Goal: Find specific page/section: Find specific page/section

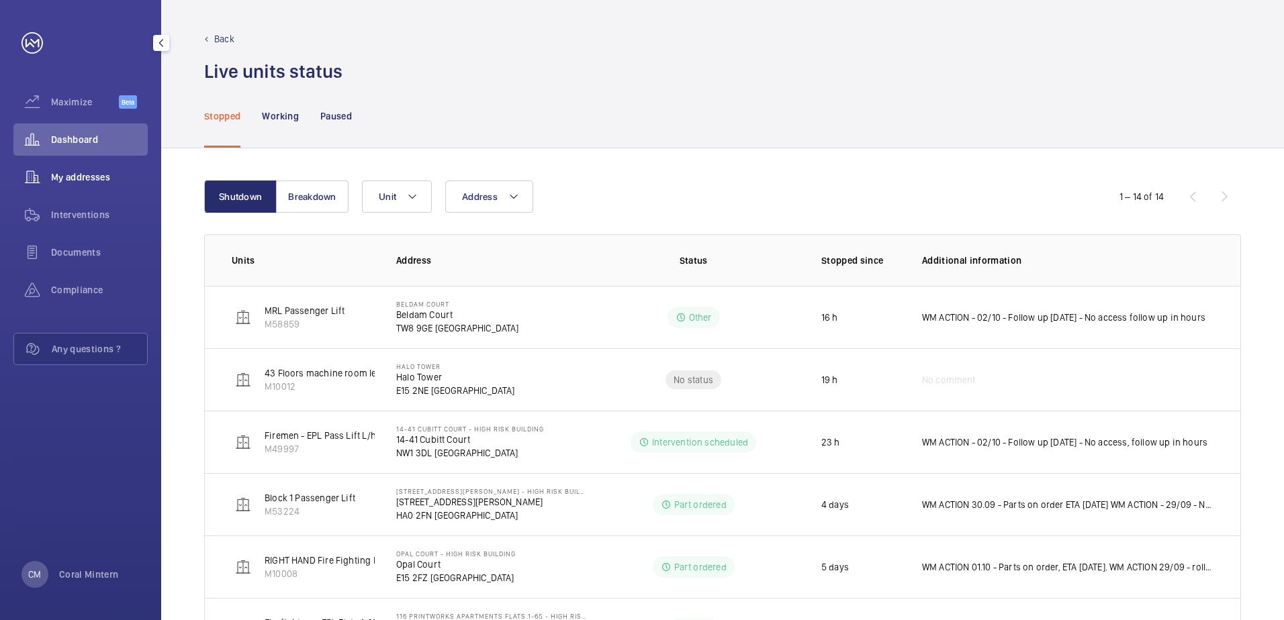
click at [89, 174] on span "My addresses" at bounding box center [99, 177] width 97 height 13
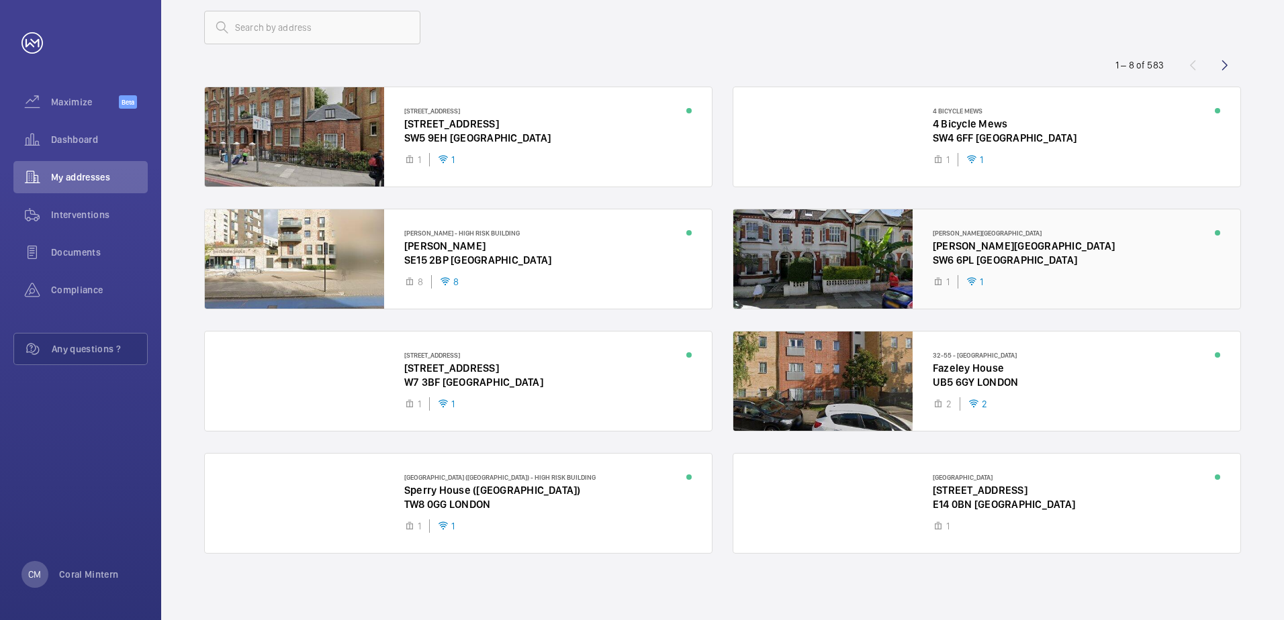
scroll to position [79, 0]
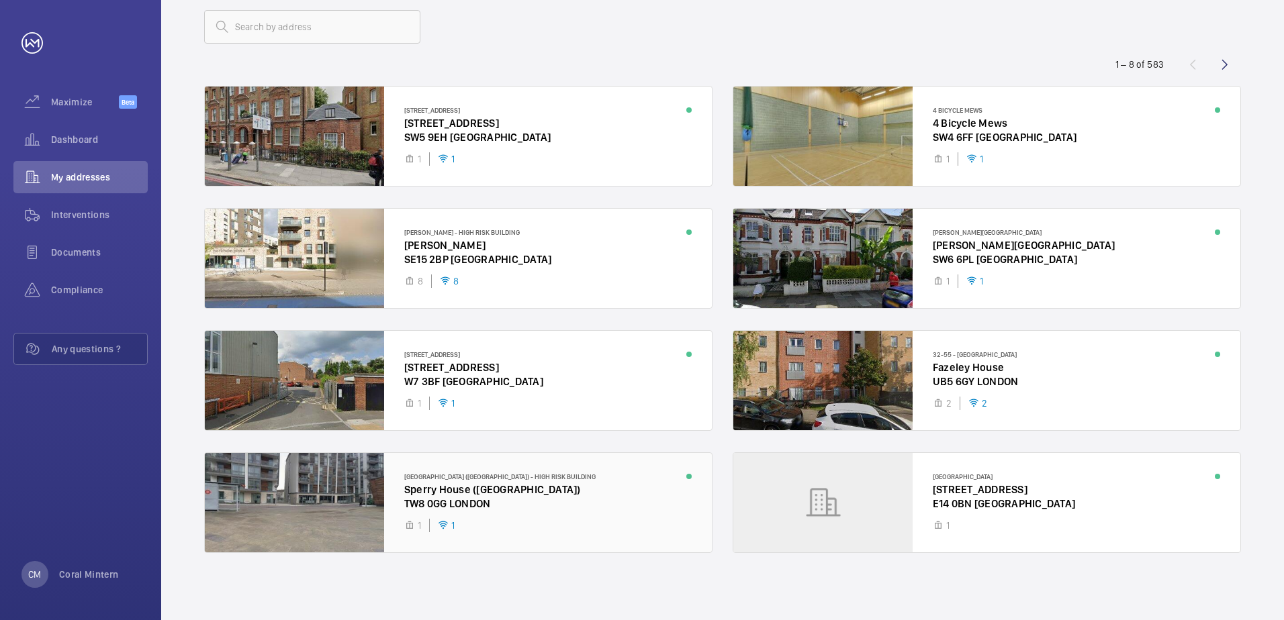
click at [300, 504] on div at bounding box center [458, 502] width 507 height 99
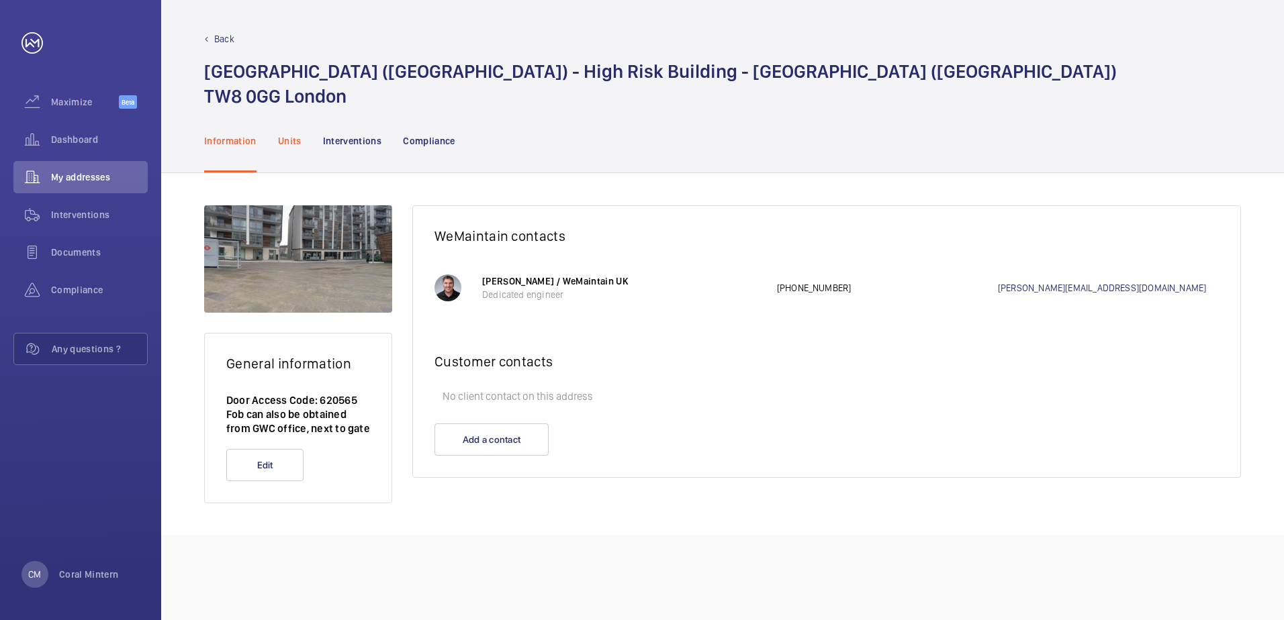
click at [300, 146] on p "Units" at bounding box center [289, 140] width 23 height 13
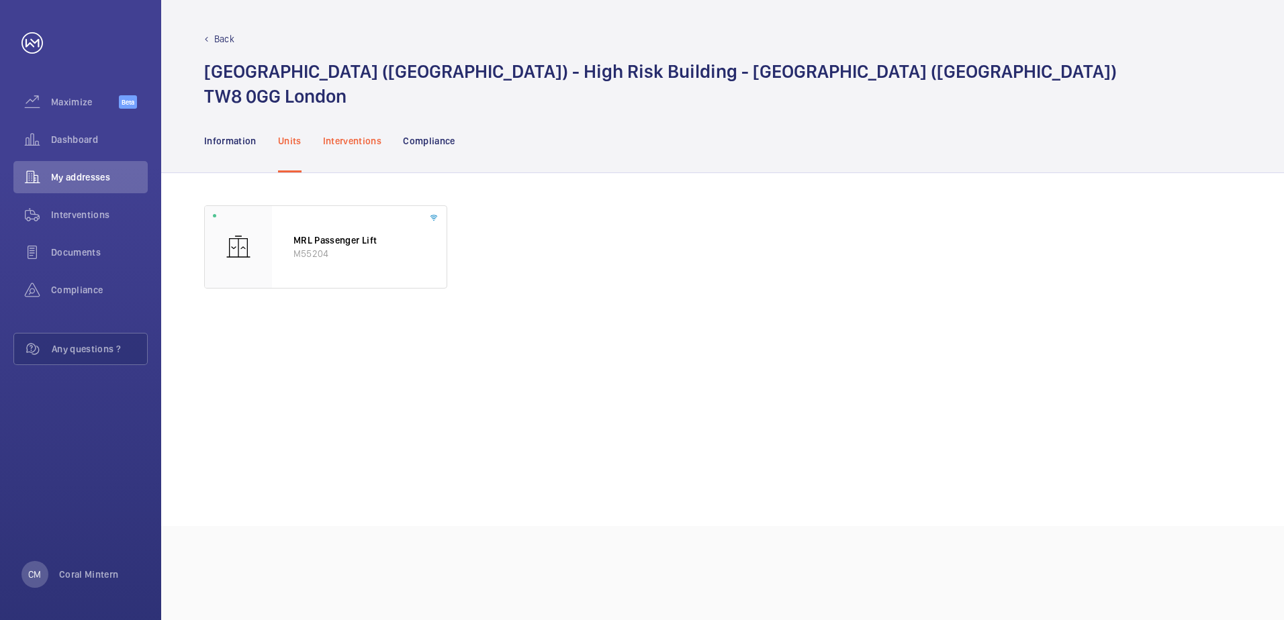
click at [373, 154] on div "Interventions" at bounding box center [352, 141] width 59 height 64
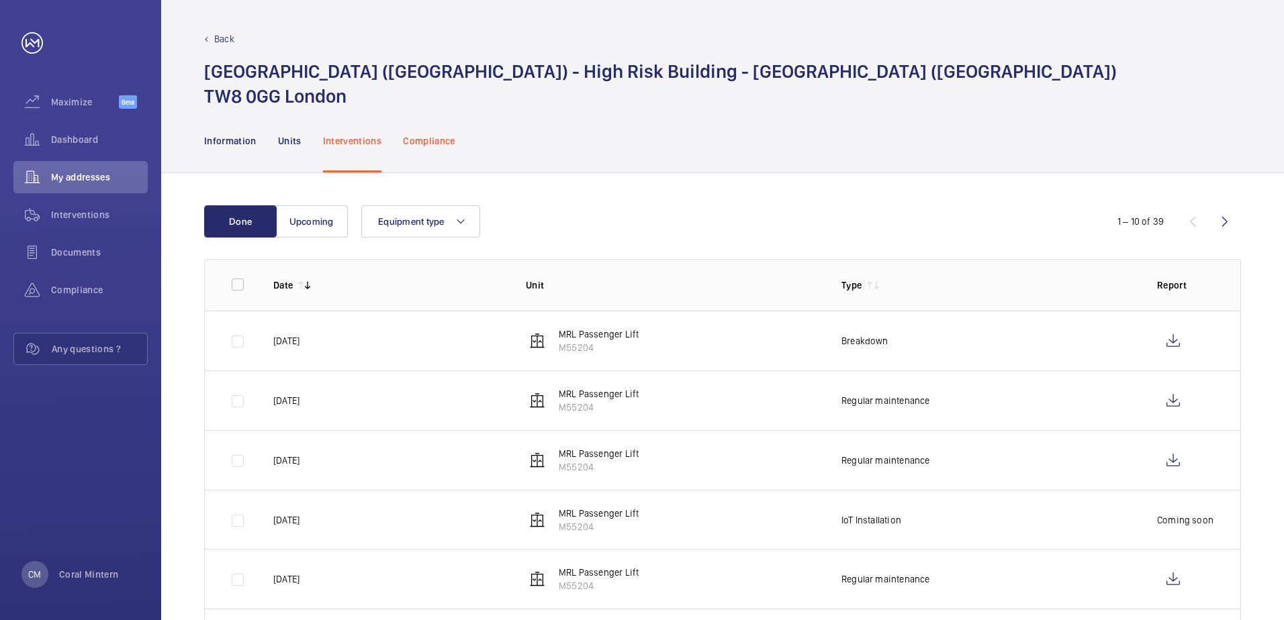
click at [436, 137] on p "Compliance" at bounding box center [429, 140] width 52 height 13
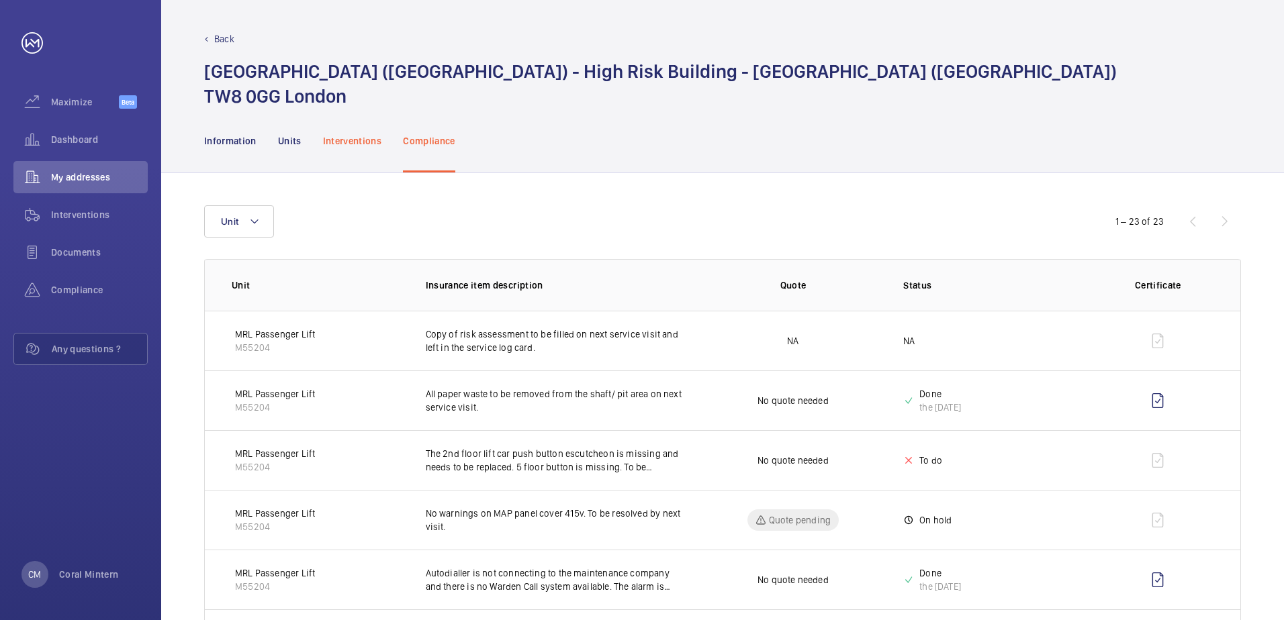
click at [361, 136] on p "Interventions" at bounding box center [352, 140] width 59 height 13
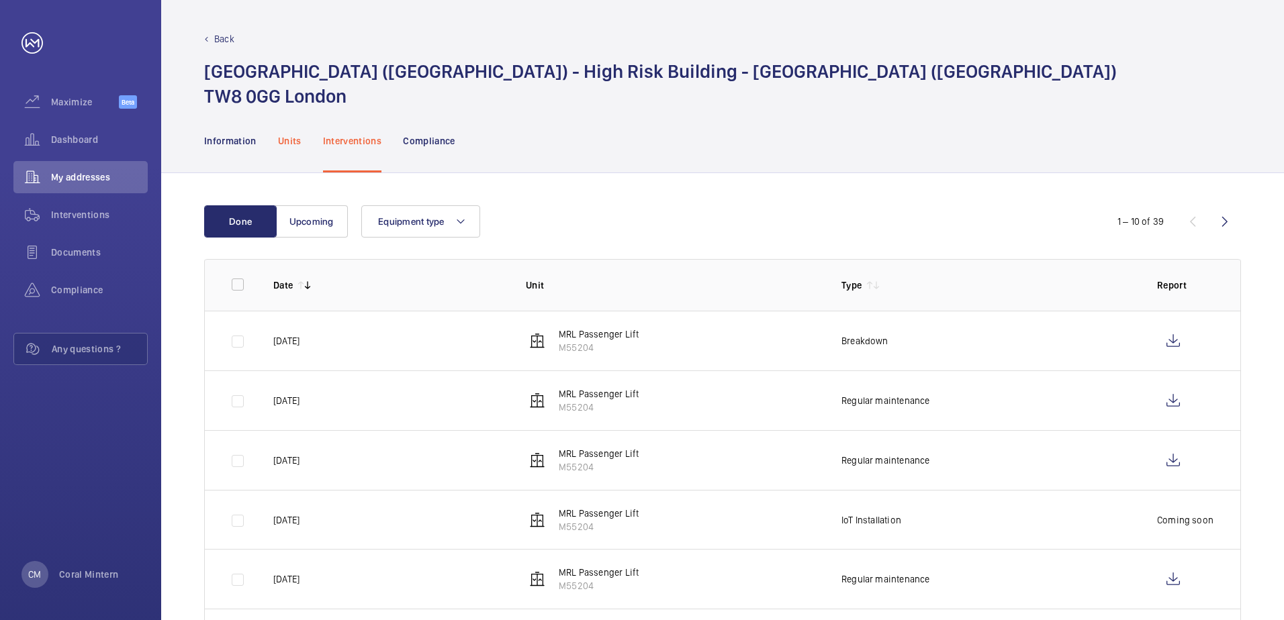
click at [278, 136] on p "Units" at bounding box center [289, 140] width 23 height 13
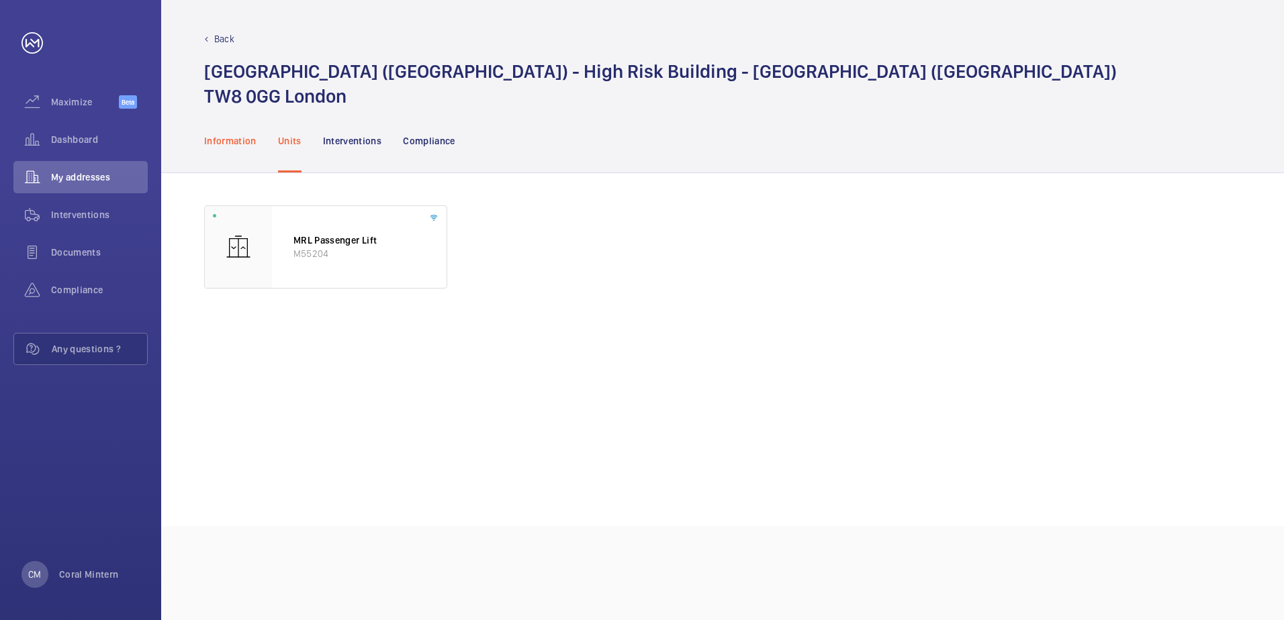
click at [221, 147] on p "Information" at bounding box center [230, 140] width 52 height 13
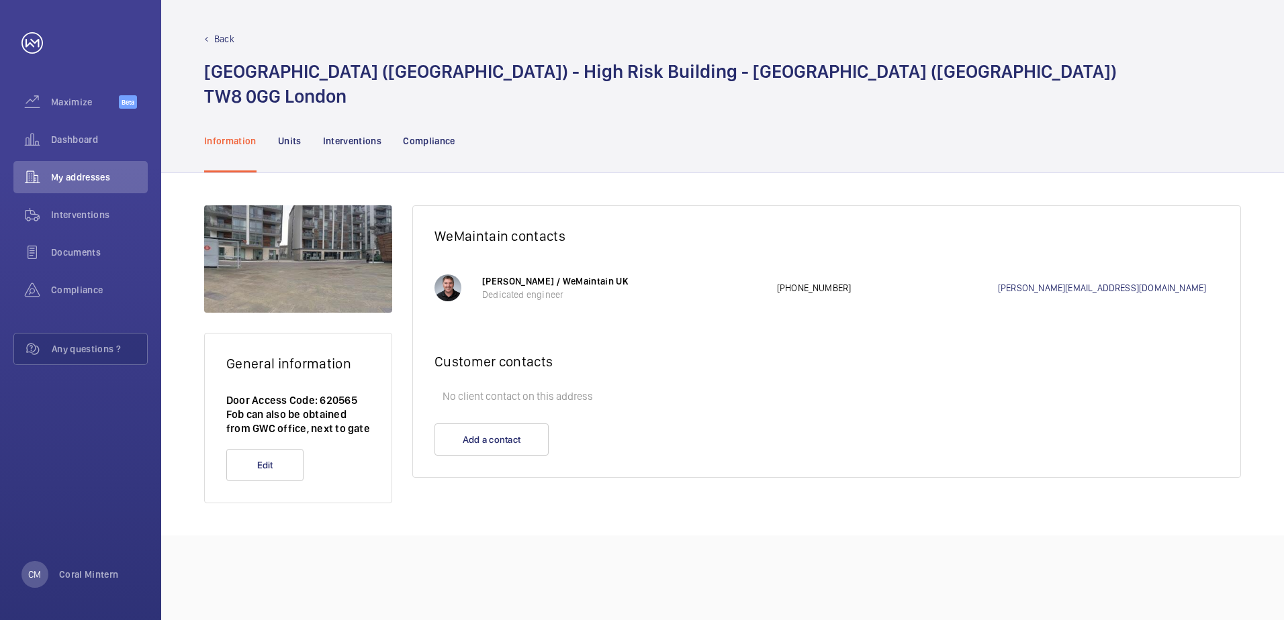
drag, startPoint x: 863, startPoint y: 293, endPoint x: 861, endPoint y: 281, distance: 11.7
click at [861, 281] on p "[PHONE_NUMBER]" at bounding box center [887, 287] width 221 height 13
click at [524, 281] on p "[PERSON_NAME] / WeMaintain UK" at bounding box center [622, 281] width 281 height 13
click at [445, 281] on div at bounding box center [447, 288] width 27 height 27
click at [88, 136] on span "Dashboard" at bounding box center [99, 139] width 97 height 13
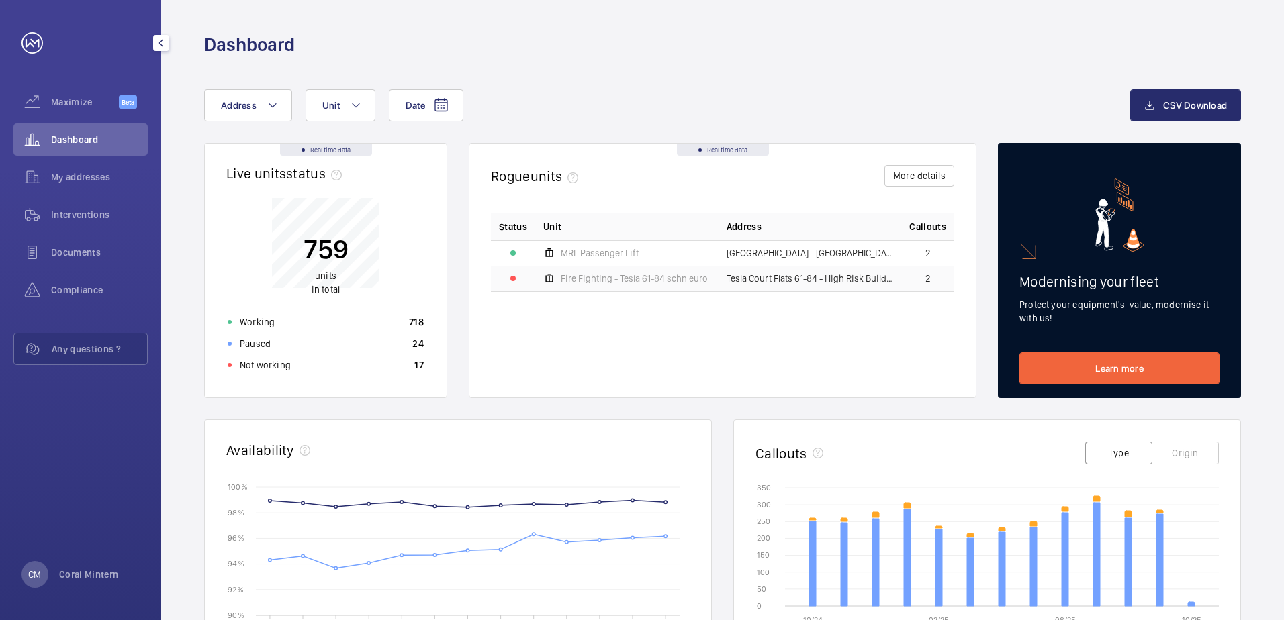
click at [107, 142] on span "Dashboard" at bounding box center [99, 139] width 97 height 13
click at [77, 136] on span "Dashboard" at bounding box center [99, 139] width 97 height 13
click at [324, 312] on div "Working 718" at bounding box center [326, 322] width 212 height 21
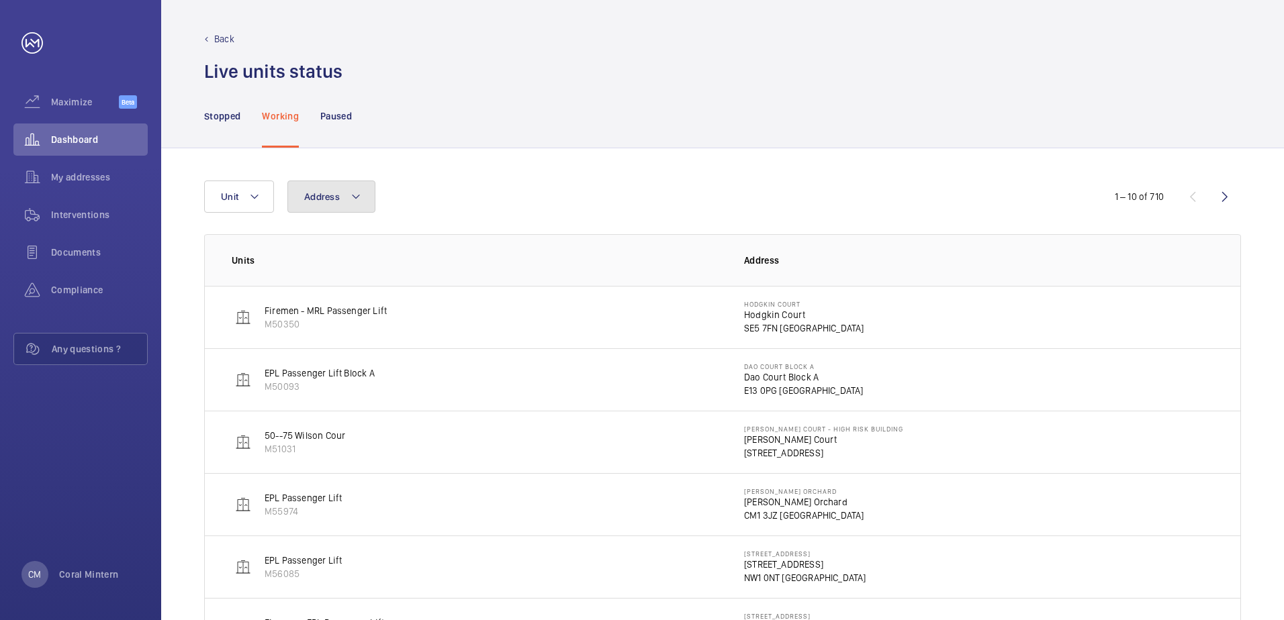
click at [350, 209] on button "Address" at bounding box center [331, 197] width 88 height 32
click at [220, 121] on p "Stopped" at bounding box center [222, 115] width 36 height 13
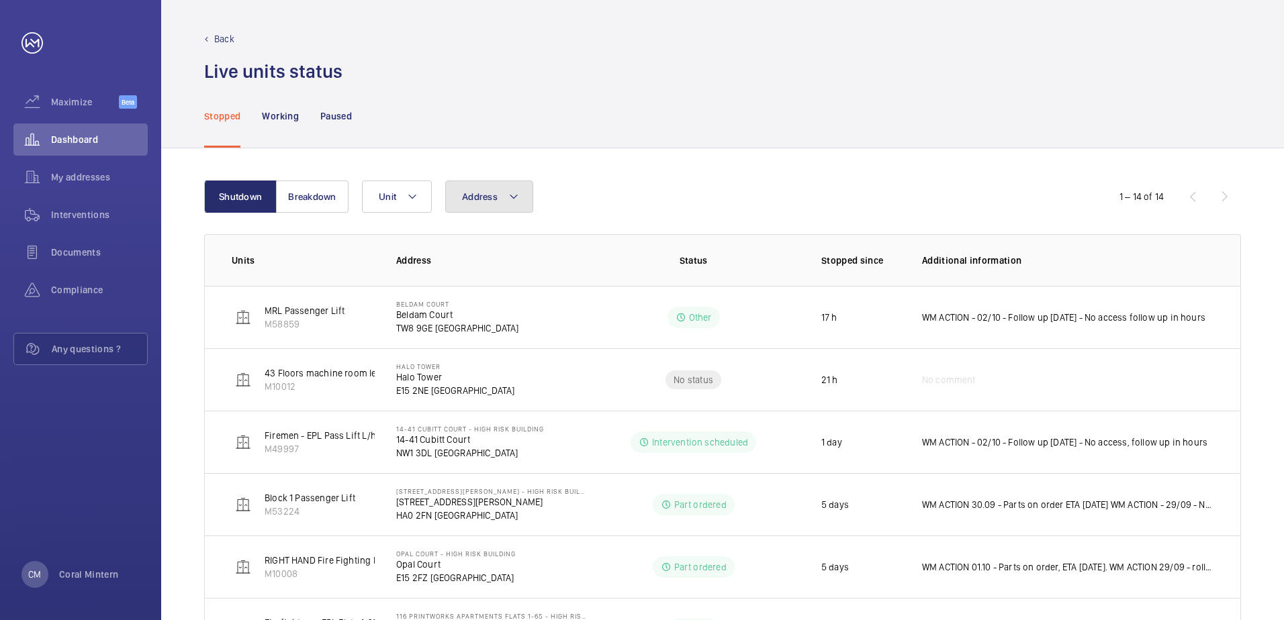
click at [479, 182] on button "Address" at bounding box center [489, 197] width 88 height 32
type input ";"
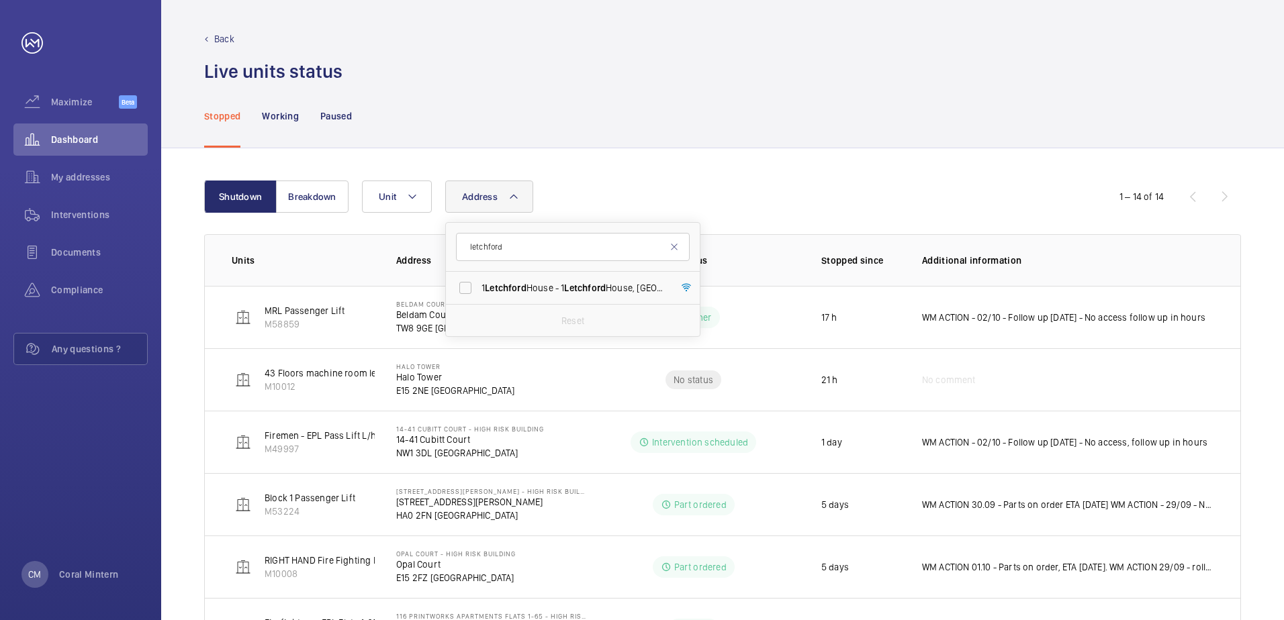
type input "letchford"
click at [573, 270] on form "letchford" at bounding box center [573, 247] width 254 height 49
click at [572, 287] on span "Letchford" at bounding box center [585, 288] width 42 height 11
click at [479, 287] on input "[STREET_ADDRESS]" at bounding box center [465, 288] width 27 height 27
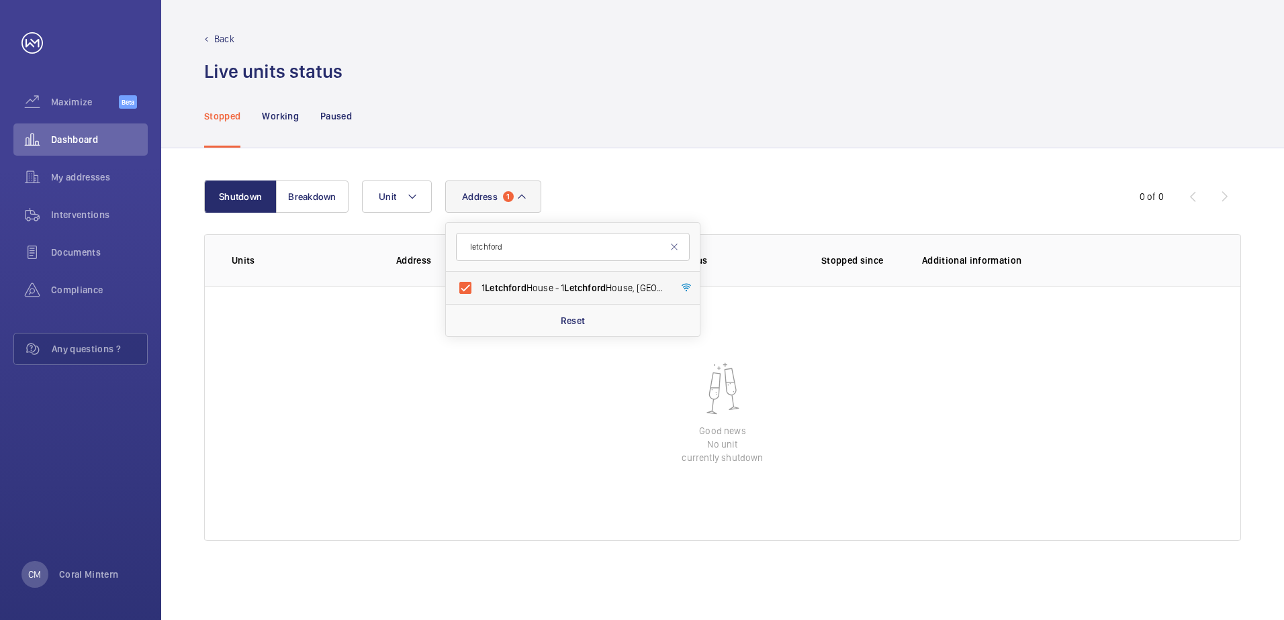
click at [564, 273] on label "[STREET_ADDRESS]" at bounding box center [563, 288] width 234 height 32
click at [479, 275] on input "[STREET_ADDRESS]" at bounding box center [465, 288] width 27 height 27
checkbox input "false"
